Goal: Check status: Check status

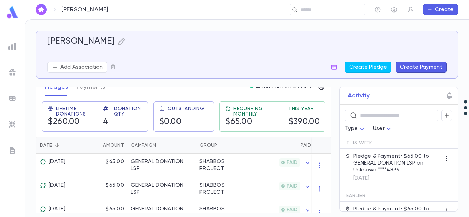
scroll to position [105, 0]
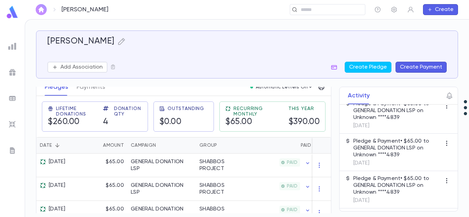
click at [42, 10] on img "button" at bounding box center [41, 9] width 8 height 5
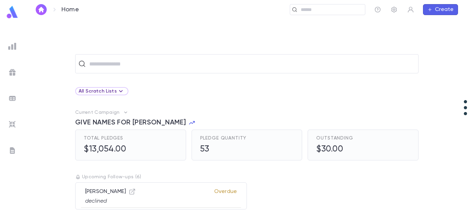
click at [140, 150] on div "Total Pledges $13,054.00" at bounding box center [131, 145] width 94 height 19
click at [189, 121] on icon "button" at bounding box center [192, 123] width 7 height 7
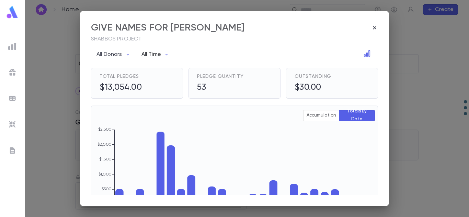
click at [164, 56] on icon "button" at bounding box center [166, 54] width 5 height 5
click at [212, 52] on div at bounding box center [234, 108] width 469 height 217
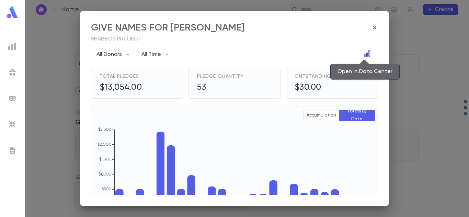
click at [368, 56] on button "Open in Data Center" at bounding box center [367, 53] width 11 height 11
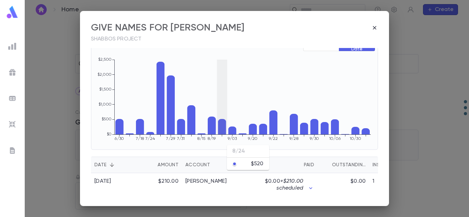
scroll to position [71, 0]
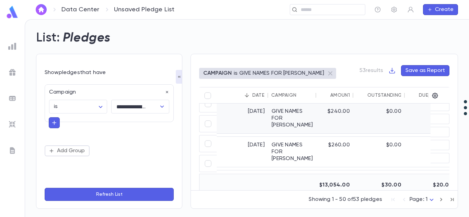
scroll to position [994, 0]
